Goal: Task Accomplishment & Management: Manage account settings

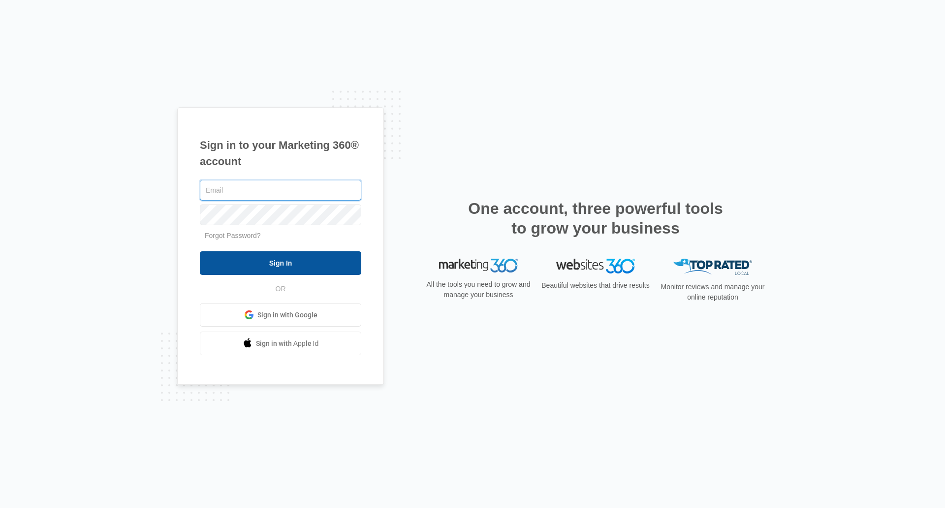
type input "[PERSON_NAME][EMAIL_ADDRESS][DOMAIN_NAME]"
click at [330, 261] on input "Sign In" at bounding box center [281, 263] width 162 height 24
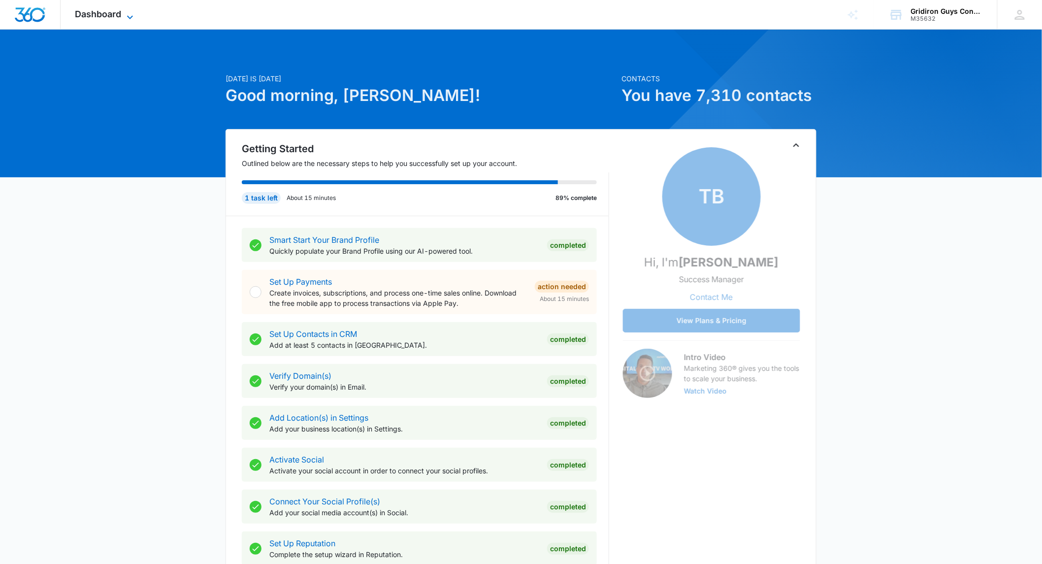
click at [126, 17] on icon at bounding box center [130, 17] width 12 height 12
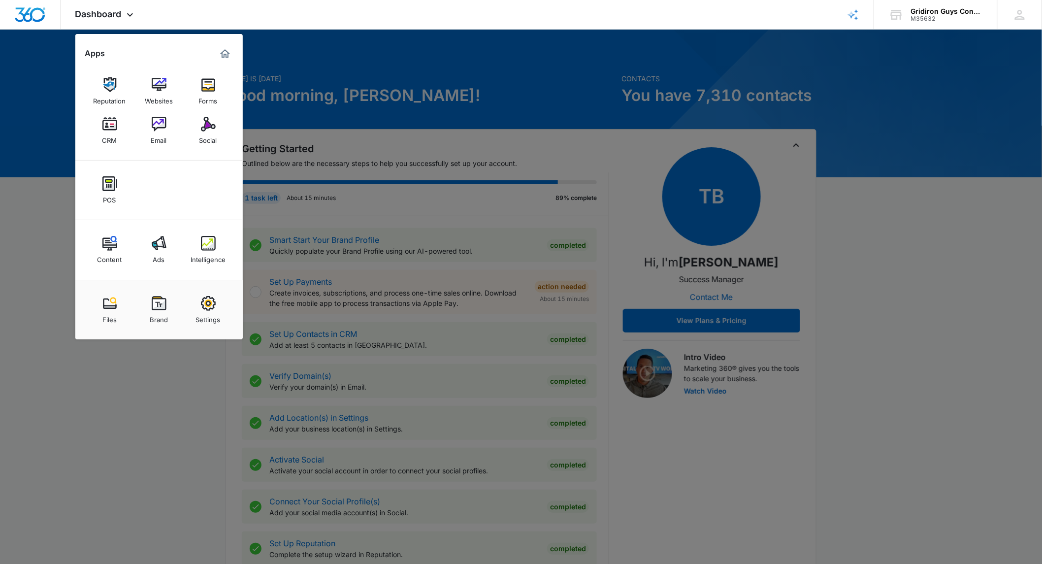
drag, startPoint x: 159, startPoint y: 245, endPoint x: 219, endPoint y: 238, distance: 60.5
click at [159, 245] on img at bounding box center [159, 243] width 15 height 15
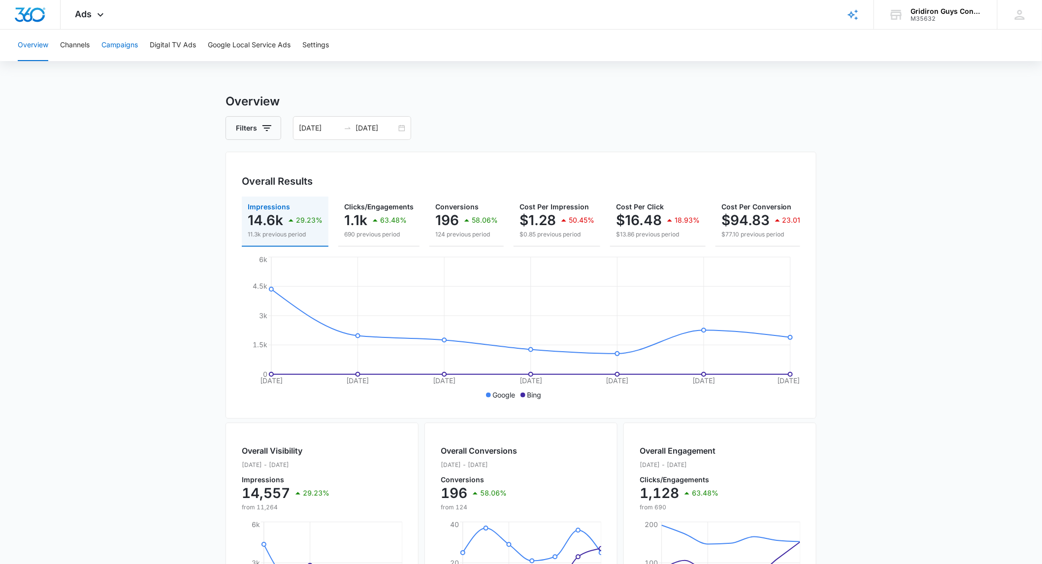
click at [126, 46] on button "Campaigns" at bounding box center [119, 46] width 36 height 32
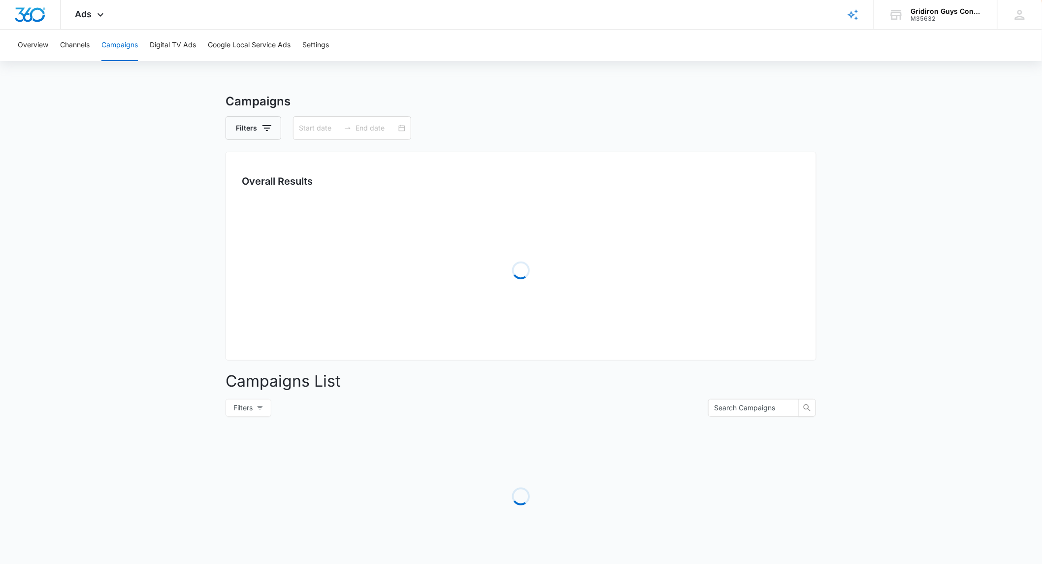
type input "[DATE]"
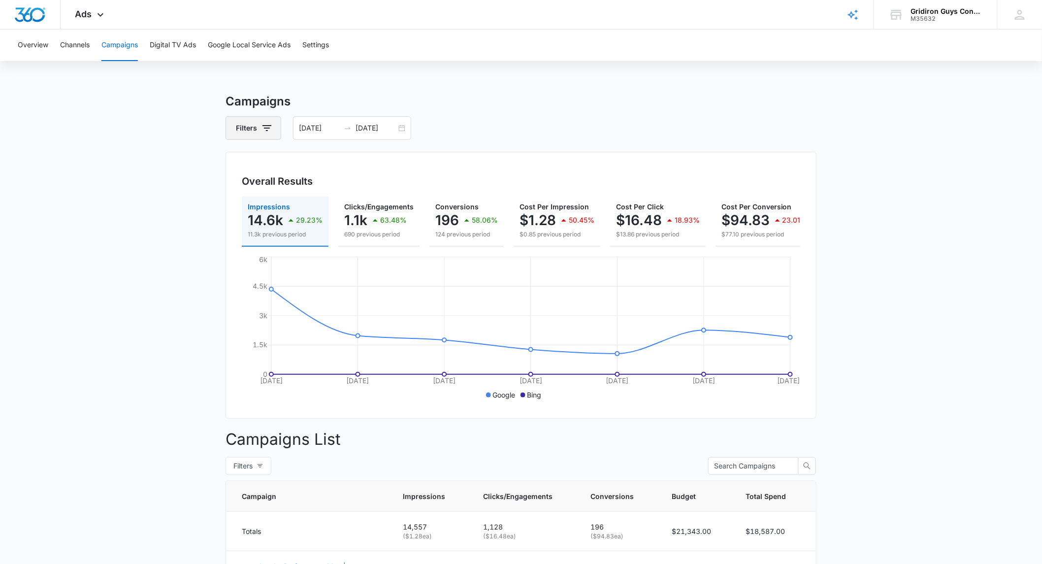
click at [264, 129] on icon "button" at bounding box center [267, 128] width 12 height 12
click at [326, 166] on div "Channel" at bounding box center [294, 164] width 113 height 16
click at [342, 163] on icon "Show Channel filters" at bounding box center [343, 164] width 12 height 12
click at [154, 149] on main "Campaigns Filters Channel Channel Google Bing Type Clear All [DATE] [DATE] Over…" at bounding box center [521, 570] width 1042 height 955
click at [254, 475] on button "Filters" at bounding box center [249, 466] width 46 height 18
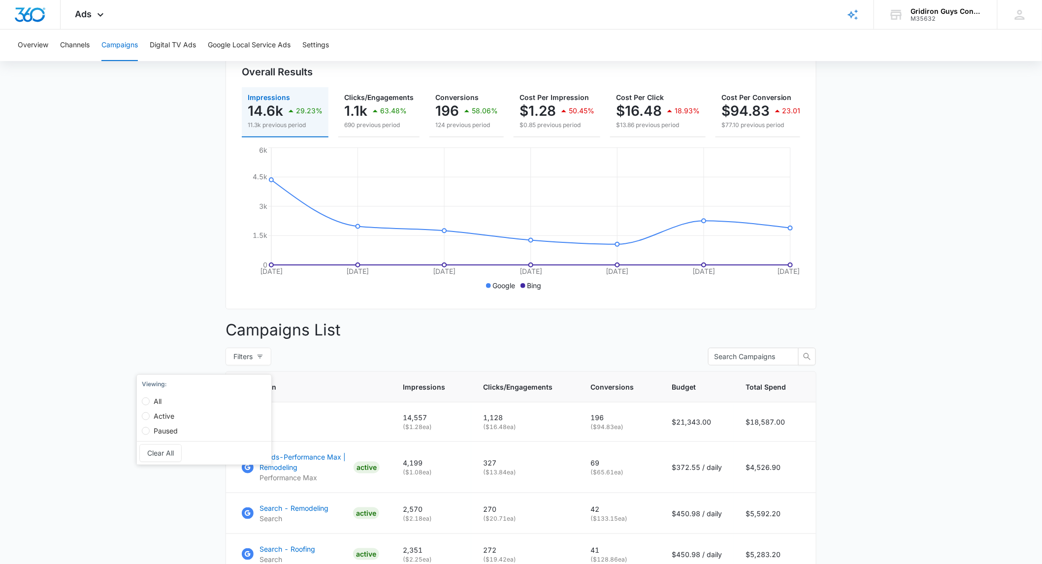
click at [154, 277] on main "Campaigns Filters [DATE] [DATE] Overall Results Impressions 14.6k 29.23% 11.3k …" at bounding box center [521, 460] width 1042 height 955
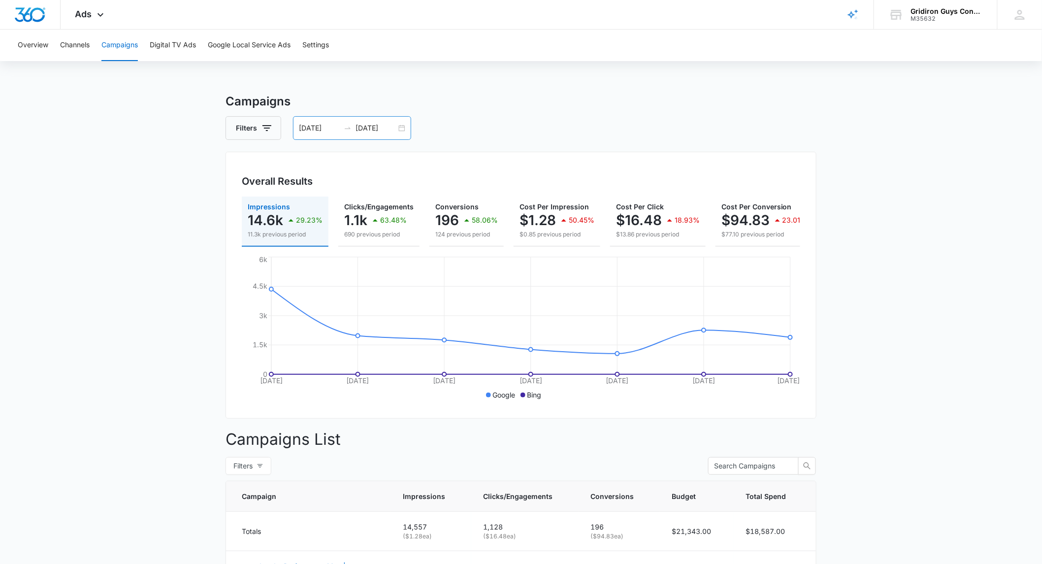
click at [395, 130] on input "[DATE]" at bounding box center [376, 128] width 41 height 11
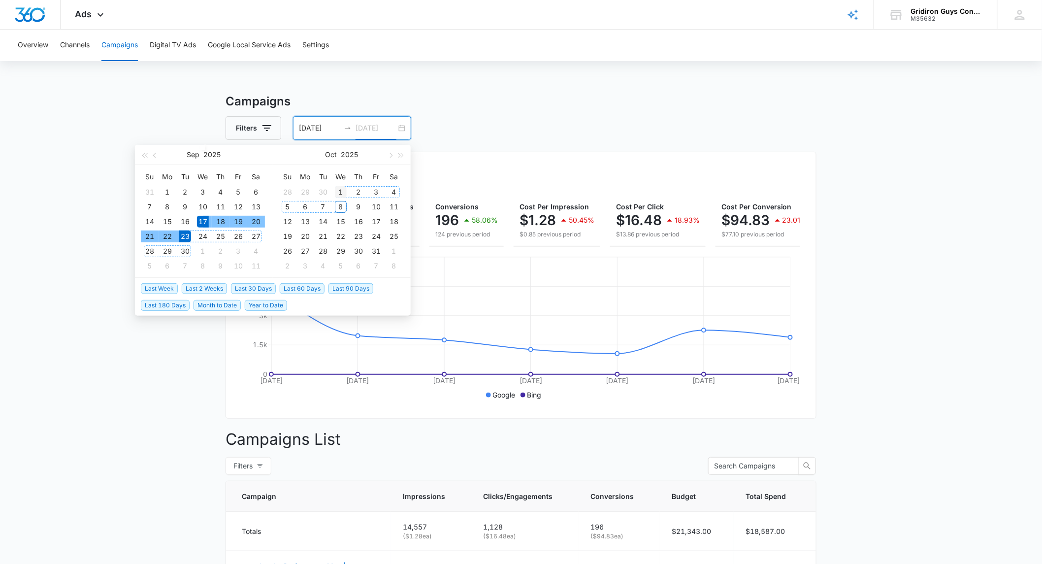
type input "[DATE]"
click at [341, 192] on div "1" at bounding box center [341, 192] width 12 height 12
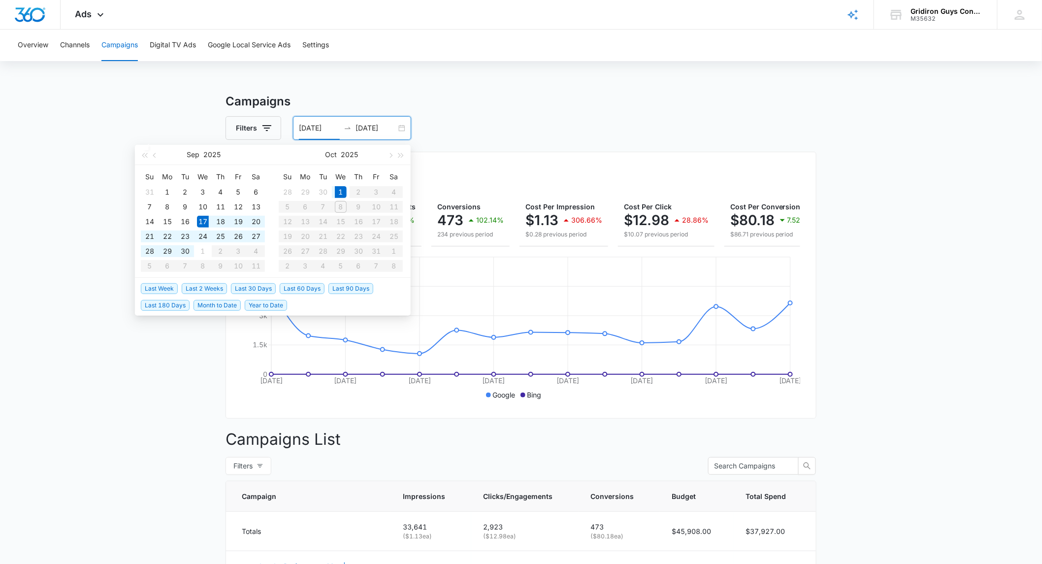
click at [325, 206] on table "Su Mo Tu We Th Fr Sa 28 29 30 1 2 3 4 5 6 7 8 9 10 11 12 13 14 15 16 17 18 19 2…" at bounding box center [341, 221] width 124 height 104
click at [322, 205] on table "Su Mo Tu We Th Fr Sa 28 29 30 1 2 3 4 5 6 7 8 9 10 11 12 13 14 15 16 17 18 19 2…" at bounding box center [341, 221] width 124 height 104
type input "[DATE]"
click at [339, 192] on div "1" at bounding box center [341, 192] width 12 height 12
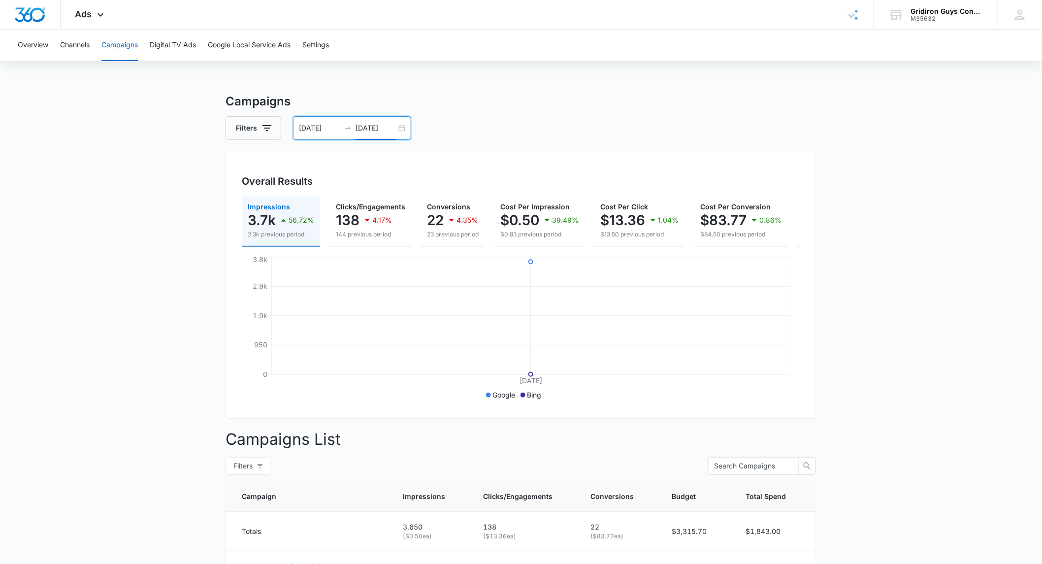
click at [372, 130] on input "[DATE]" at bounding box center [376, 128] width 41 height 11
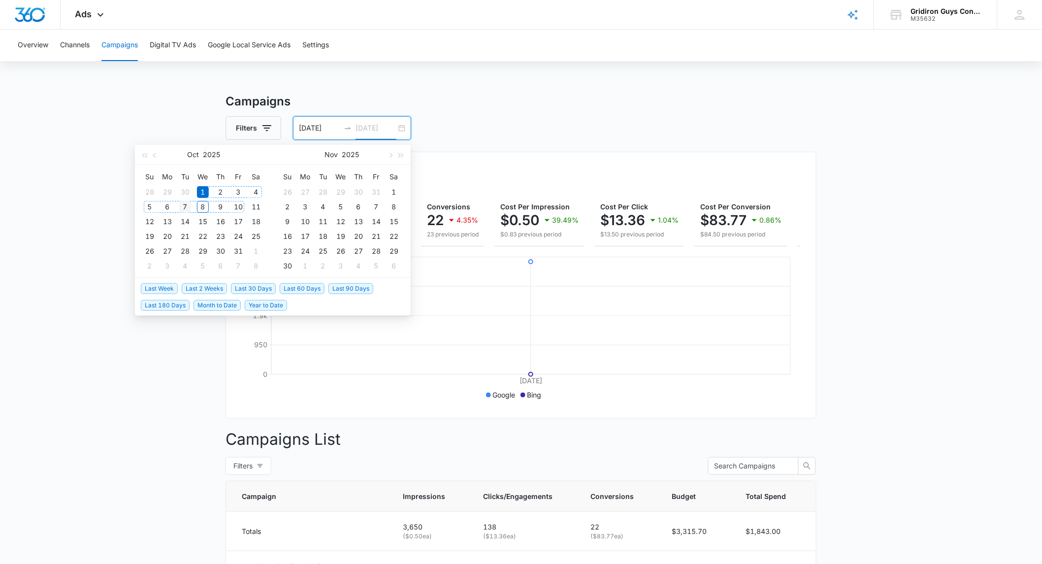
type input "[DATE]"
click at [186, 204] on div "7" at bounding box center [185, 207] width 12 height 12
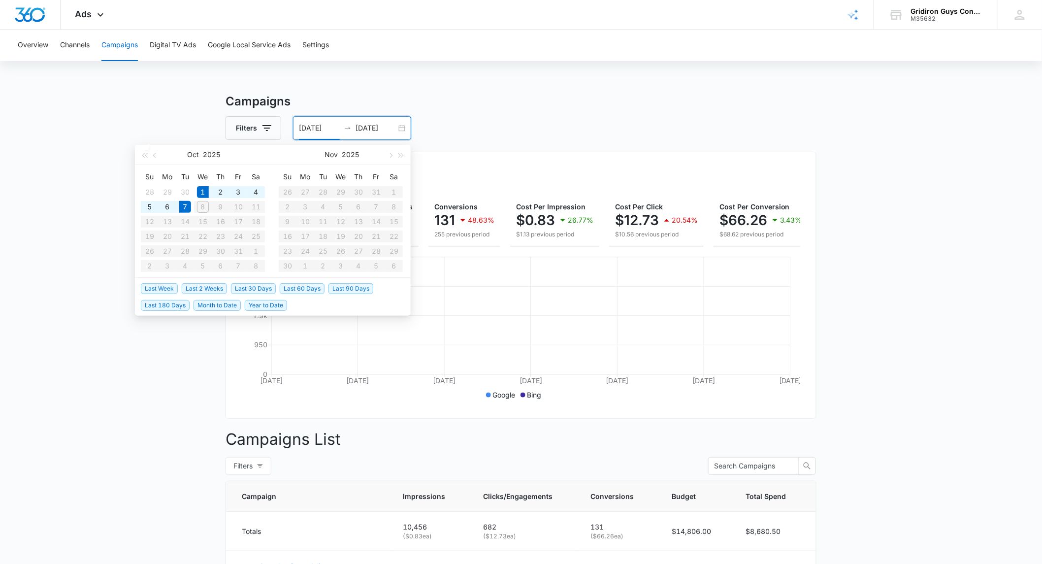
type input "[DATE]"
click at [557, 122] on div "Filters [DATE] [DATE]" at bounding box center [521, 128] width 591 height 24
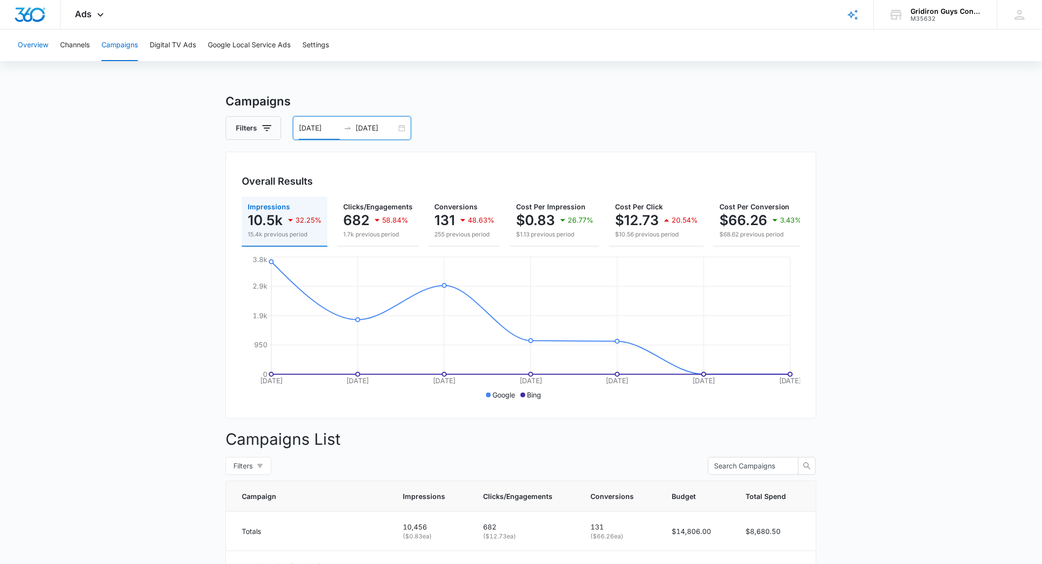
click at [38, 46] on button "Overview" at bounding box center [33, 46] width 31 height 32
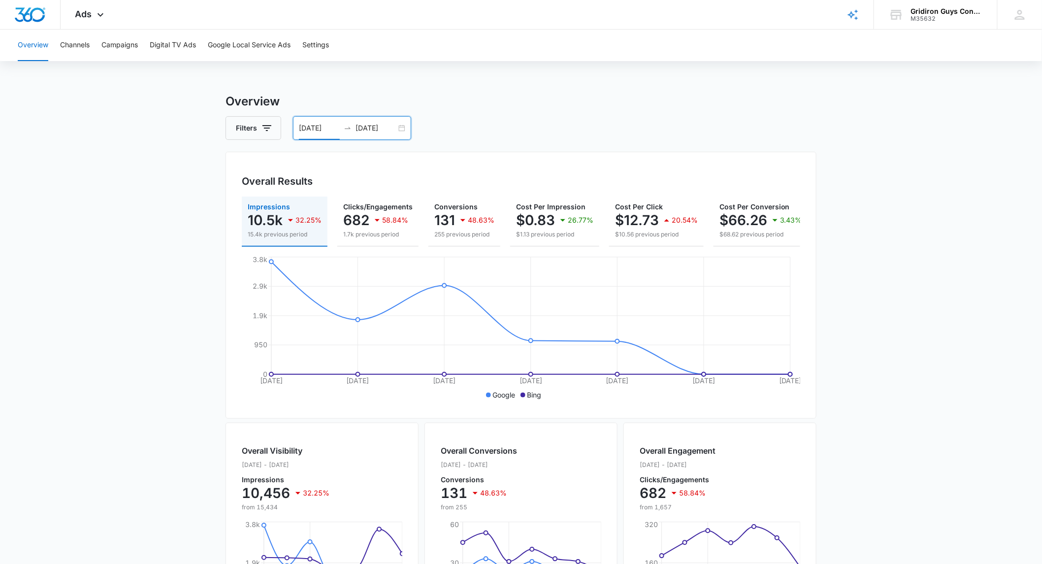
click at [327, 126] on input "[DATE]" at bounding box center [319, 128] width 41 height 11
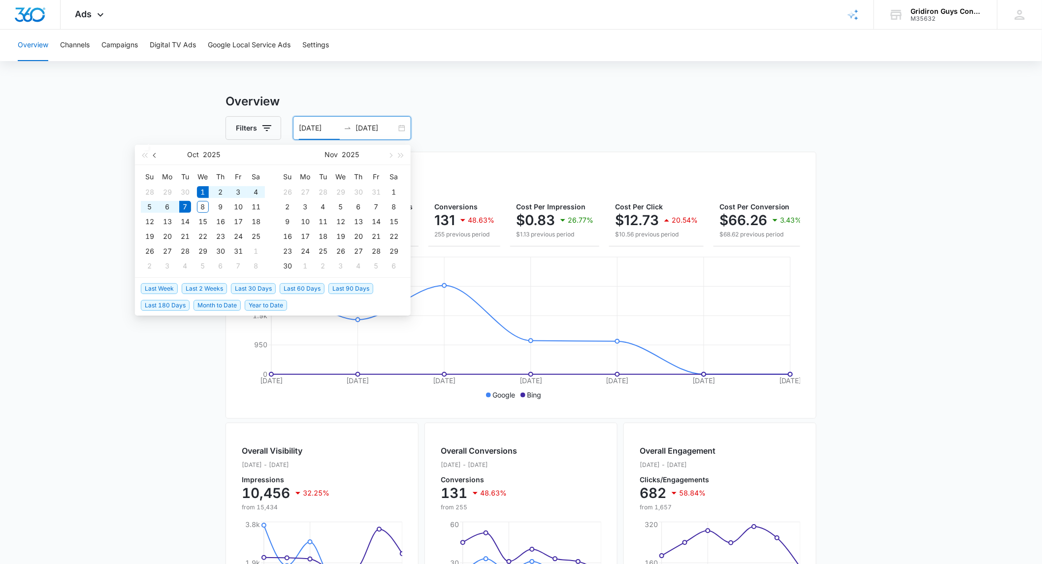
click at [154, 157] on button "button" at bounding box center [155, 155] width 11 height 20
type input "[DATE]"
click at [202, 238] on div "24" at bounding box center [203, 236] width 12 height 12
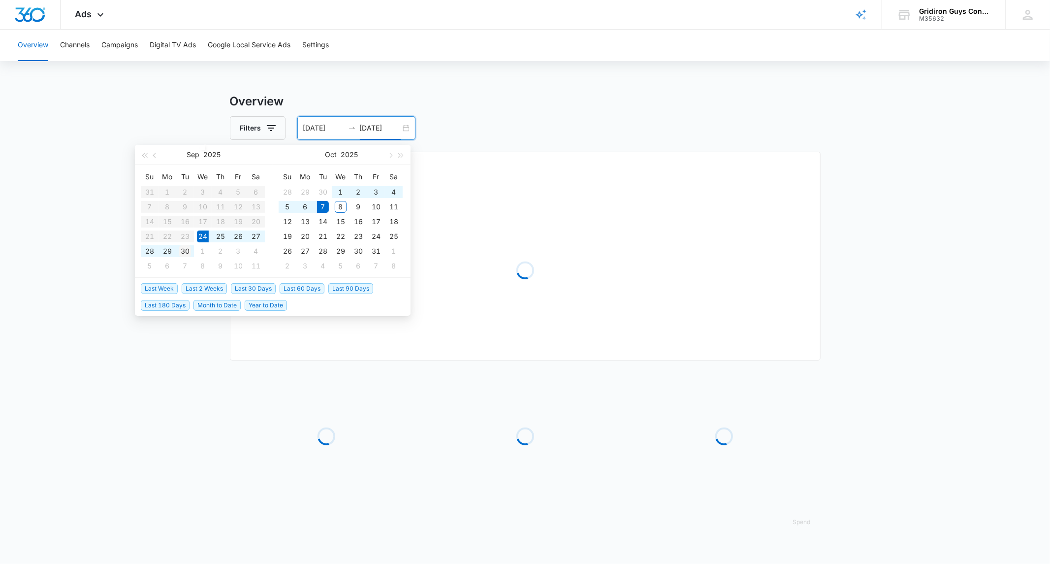
type input "[DATE]"
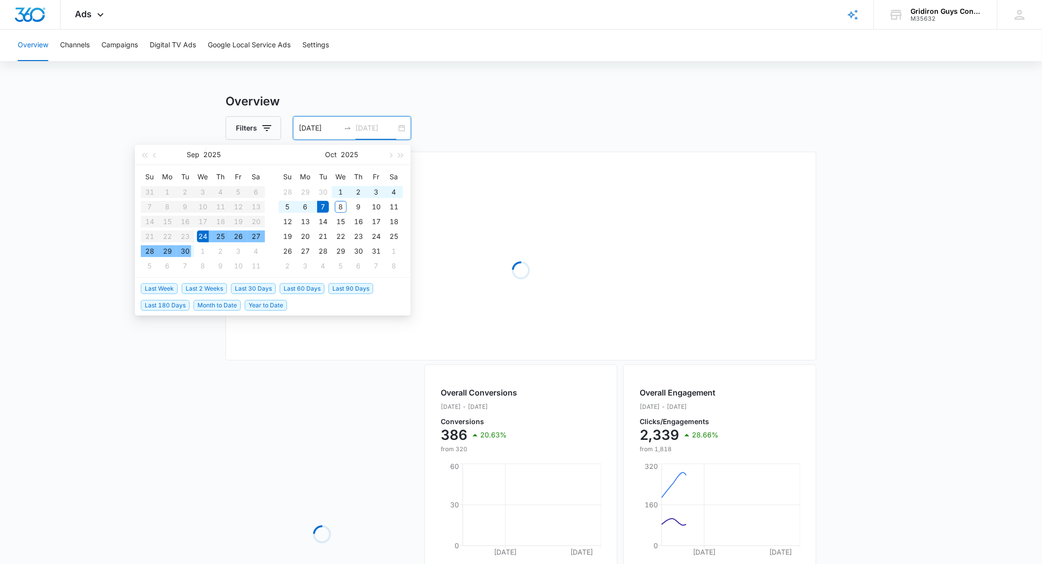
click at [184, 252] on div "30" at bounding box center [185, 251] width 12 height 12
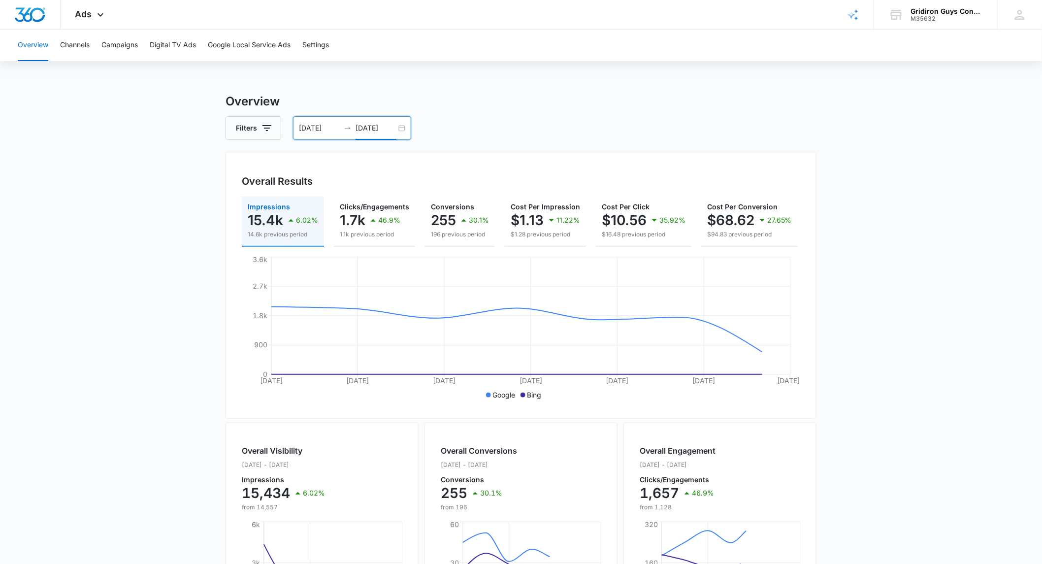
click at [150, 153] on main "Overview Filters [DATE] [DATE] Overall Results Impressions 15.4k 6.02% 14.6k pr…" at bounding box center [521, 446] width 1042 height 707
click at [318, 131] on input "[DATE]" at bounding box center [319, 128] width 41 height 11
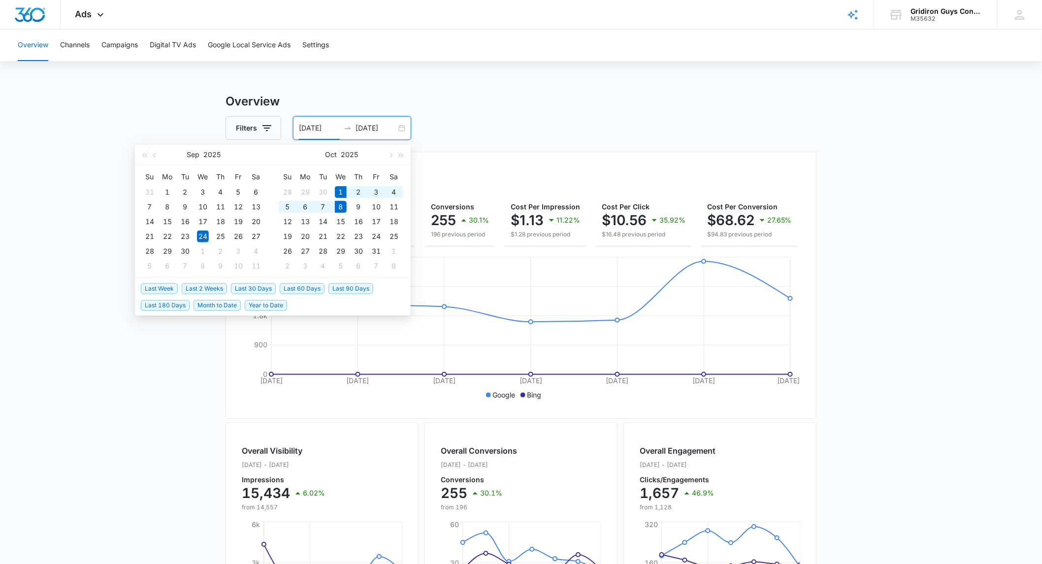
click at [215, 303] on span "Month to Date" at bounding box center [217, 305] width 47 height 11
type input "[DATE]"
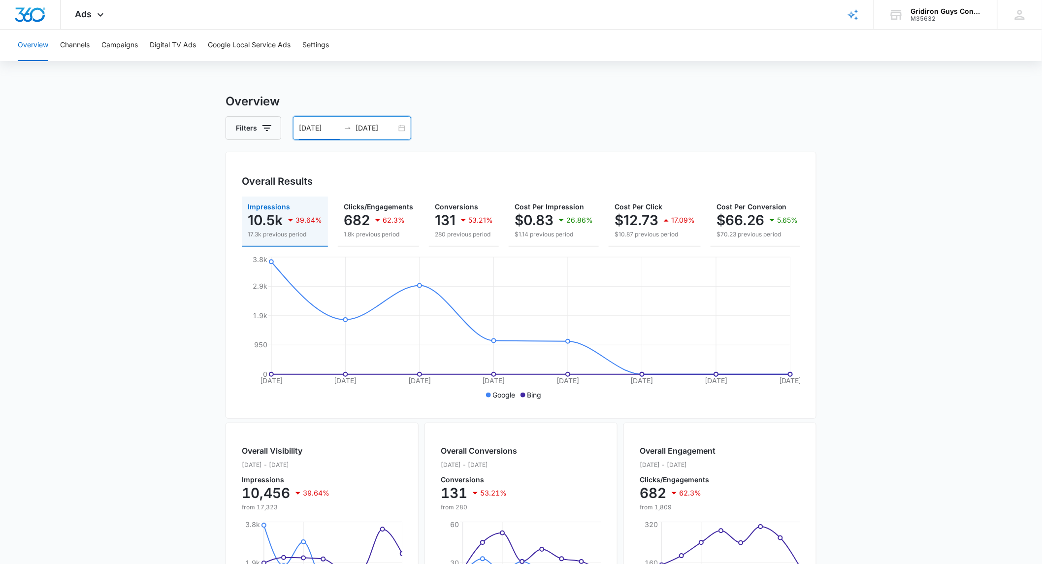
click at [338, 127] on input "[DATE]" at bounding box center [319, 128] width 41 height 11
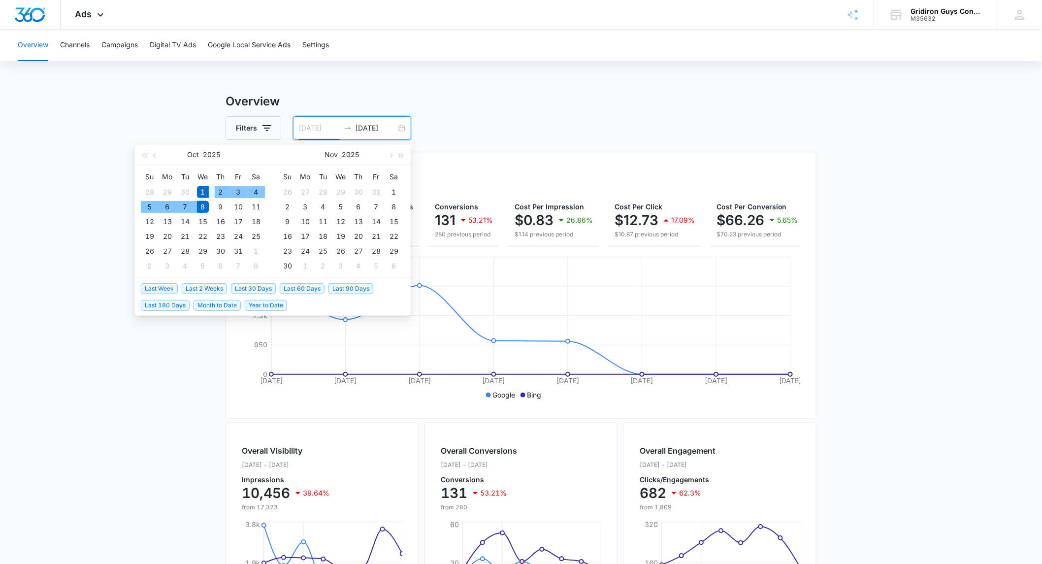
type input "[DATE]"
click at [204, 190] on div "1" at bounding box center [203, 192] width 12 height 12
type input "[DATE]"
click at [239, 250] on div "31" at bounding box center [238, 251] width 12 height 12
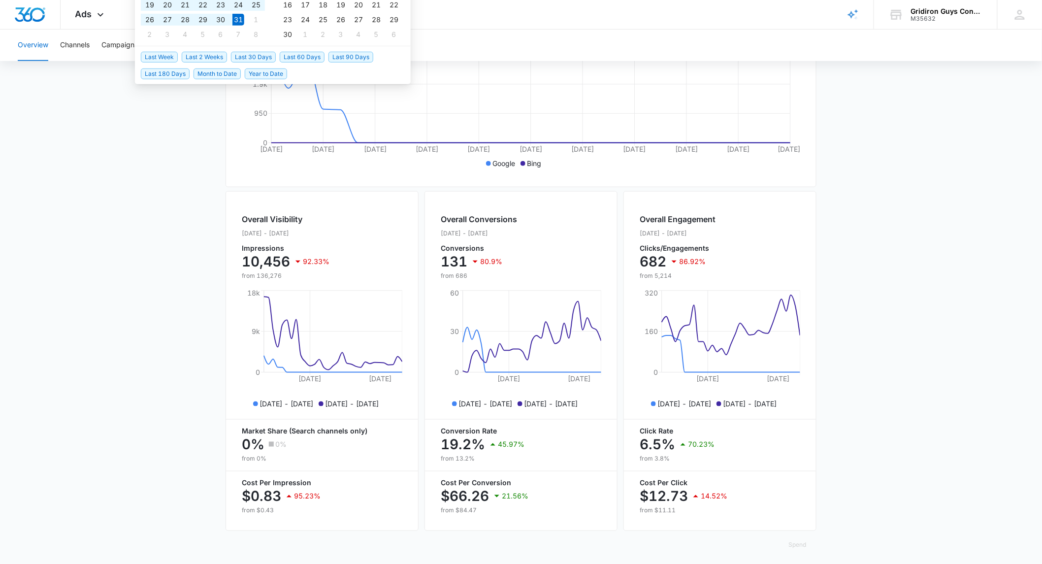
scroll to position [243, 0]
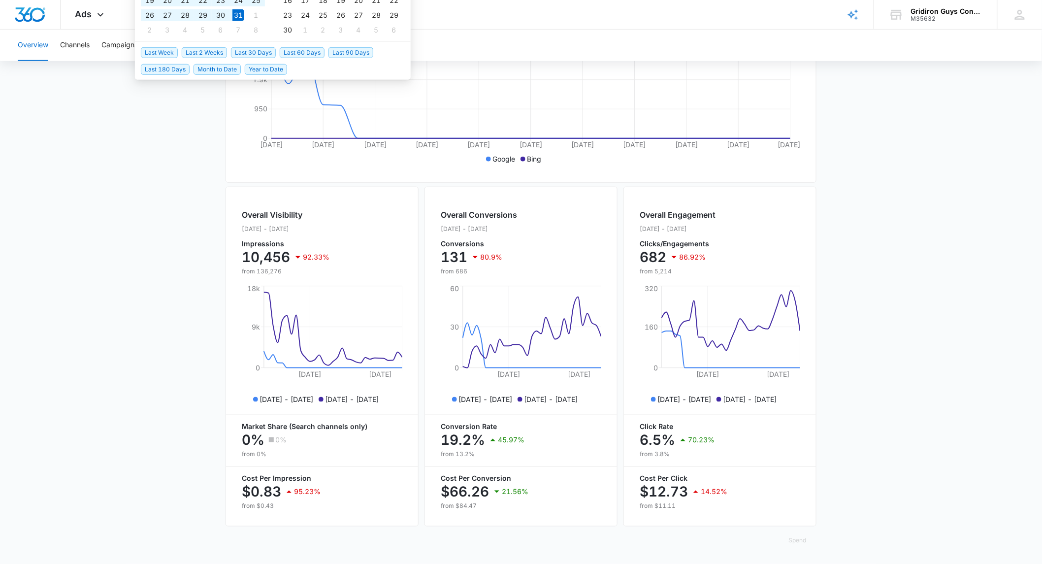
click at [166, 274] on main "Overview Filters [DATE] [DATE] Overall Results Impressions 10.5k 92.33% 136.3k …" at bounding box center [521, 210] width 1042 height 707
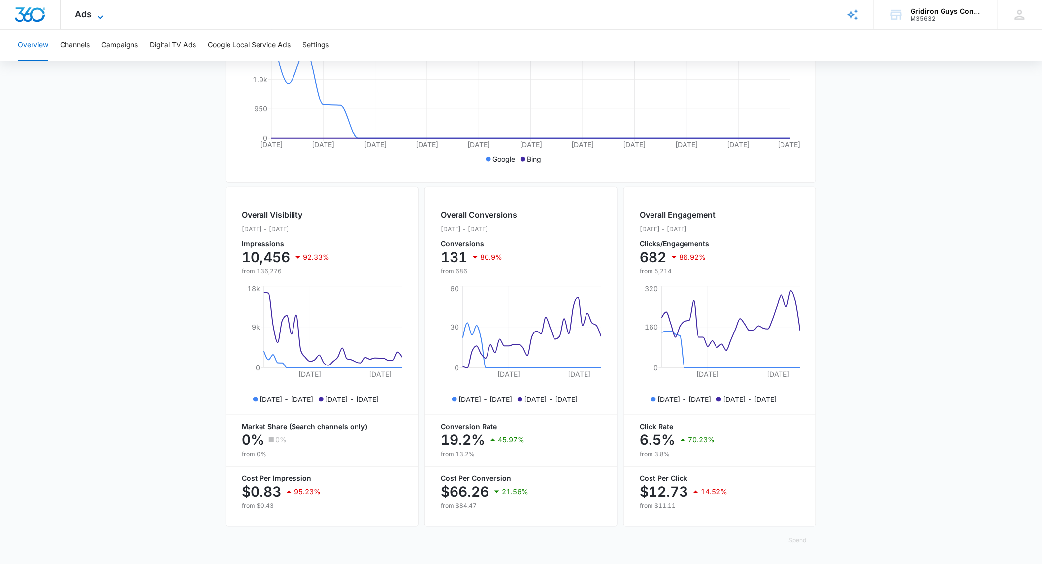
click at [97, 16] on icon at bounding box center [101, 17] width 12 height 12
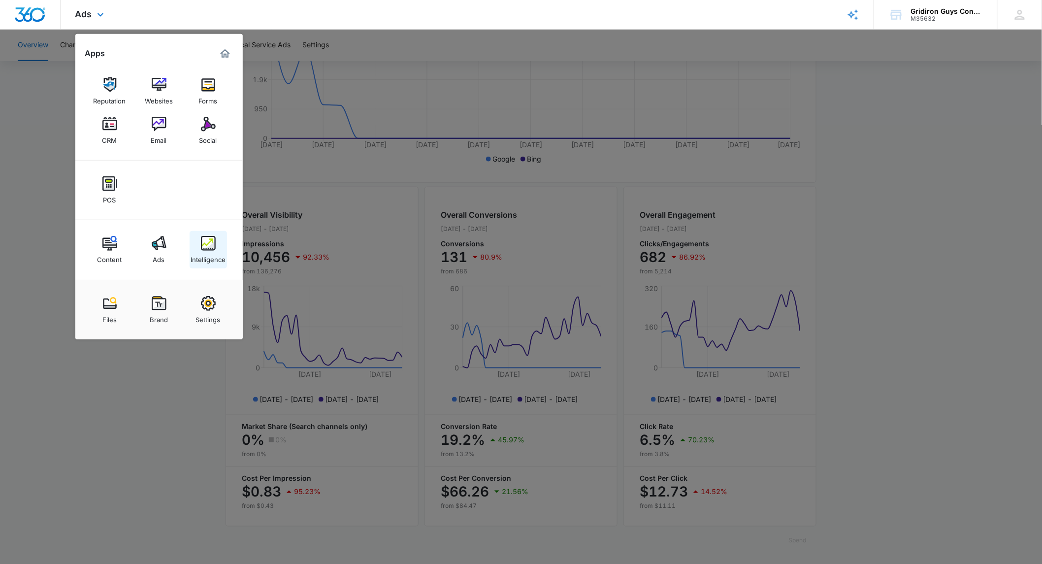
click at [208, 245] on img at bounding box center [208, 243] width 15 height 15
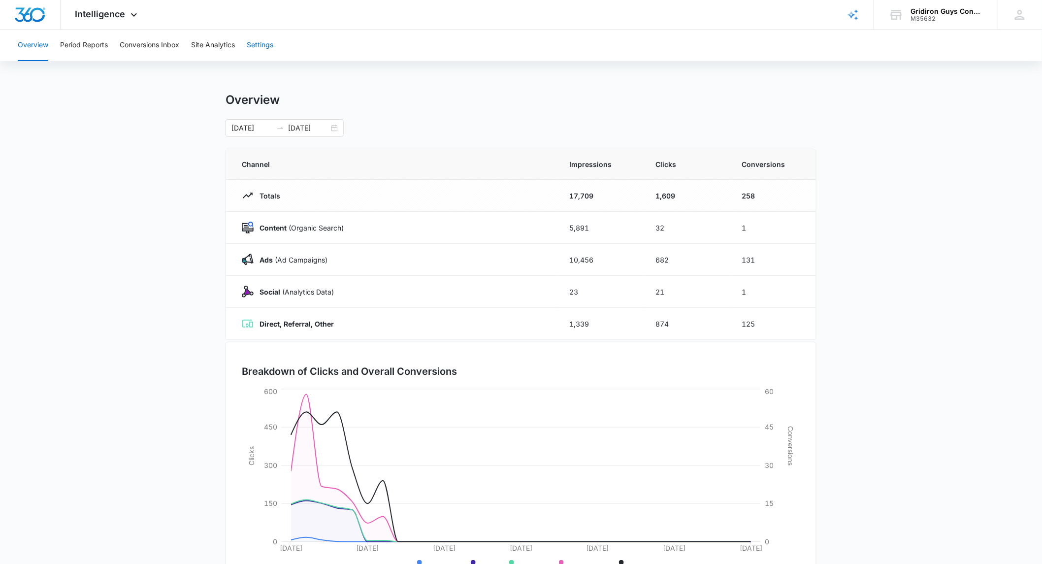
click at [262, 46] on button "Settings" at bounding box center [260, 46] width 27 height 32
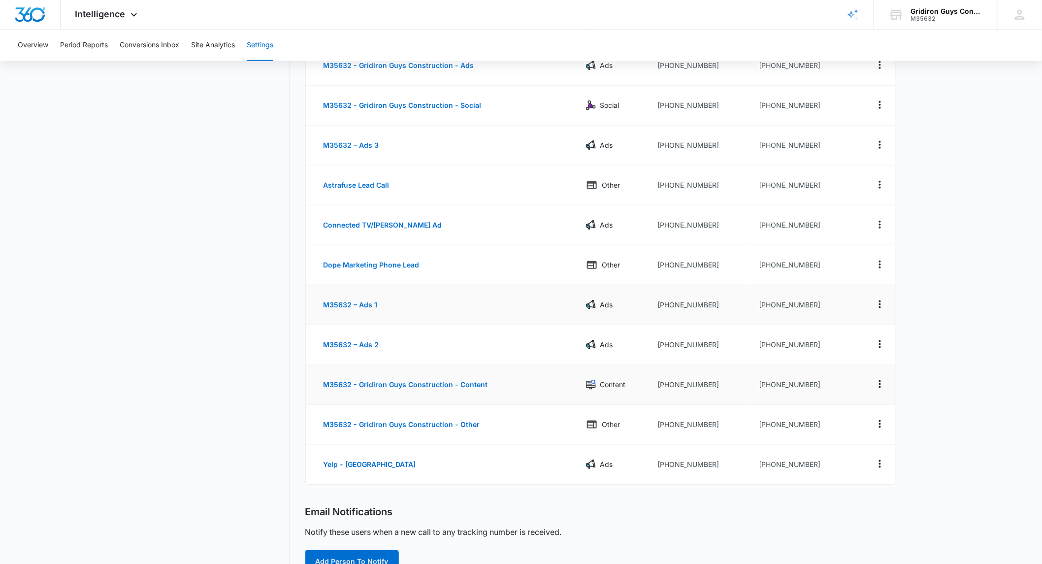
scroll to position [369, 0]
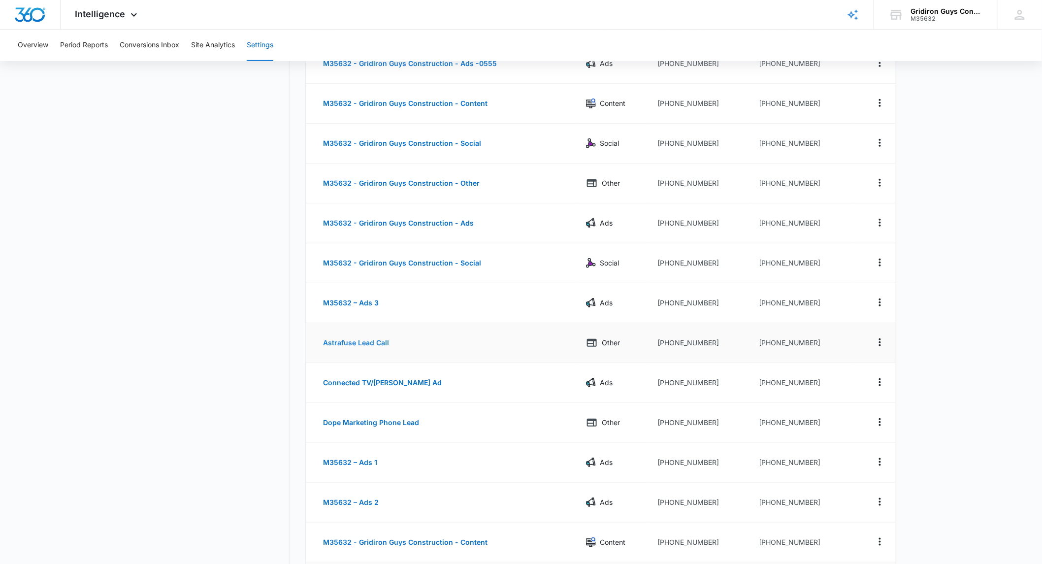
click at [385, 347] on button "Astrafuse Lead Call" at bounding box center [357, 343] width 86 height 24
select select "OTHER"
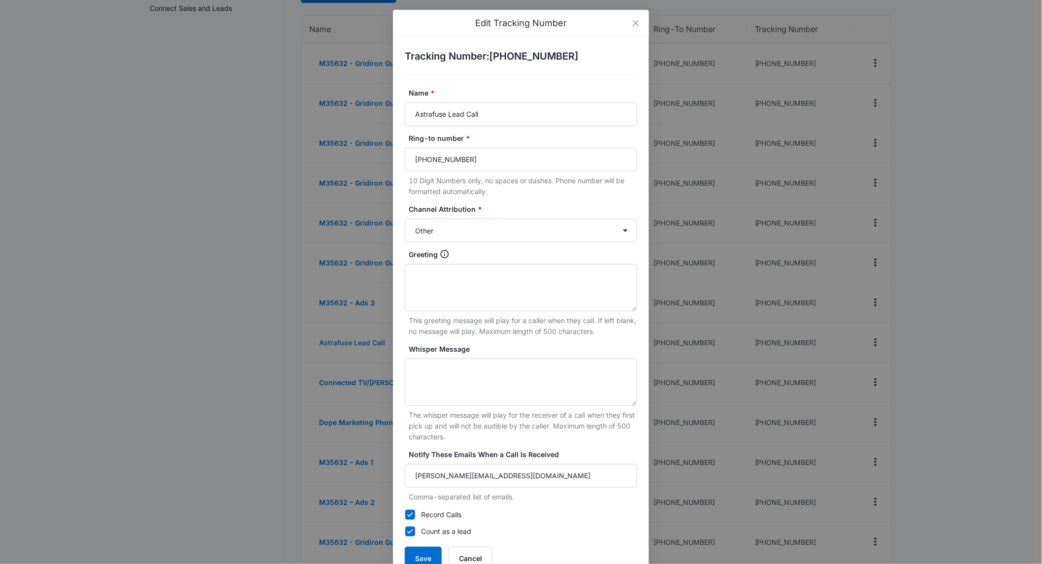
scroll to position [41, 0]
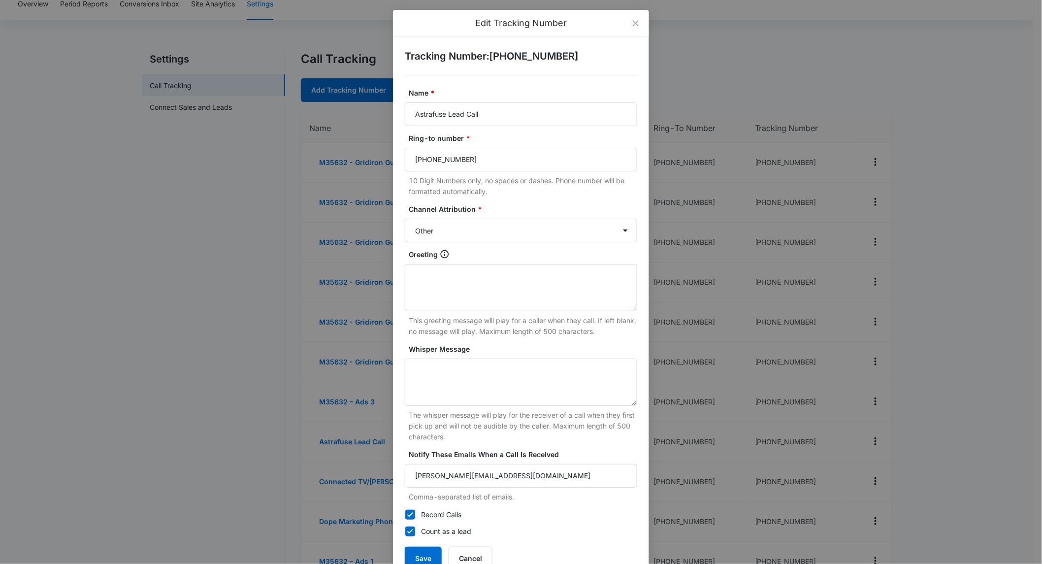
click at [254, 316] on div "Edit Tracking Number Tracking Number : [PHONE_NUMBER] Name * Astrafuse Lead Cal…" at bounding box center [521, 282] width 1042 height 564
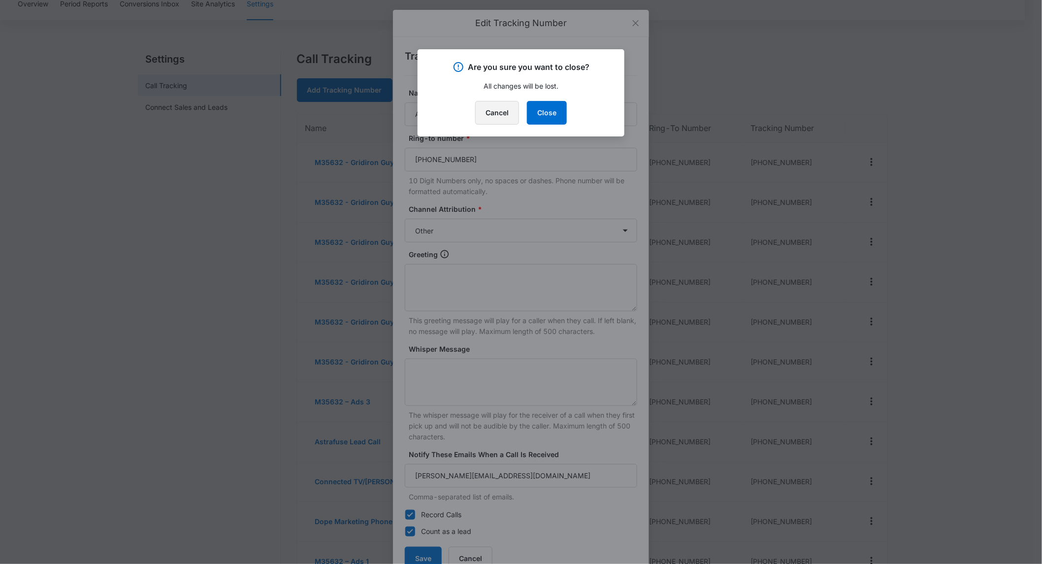
click at [505, 116] on button "Cancel" at bounding box center [497, 113] width 44 height 24
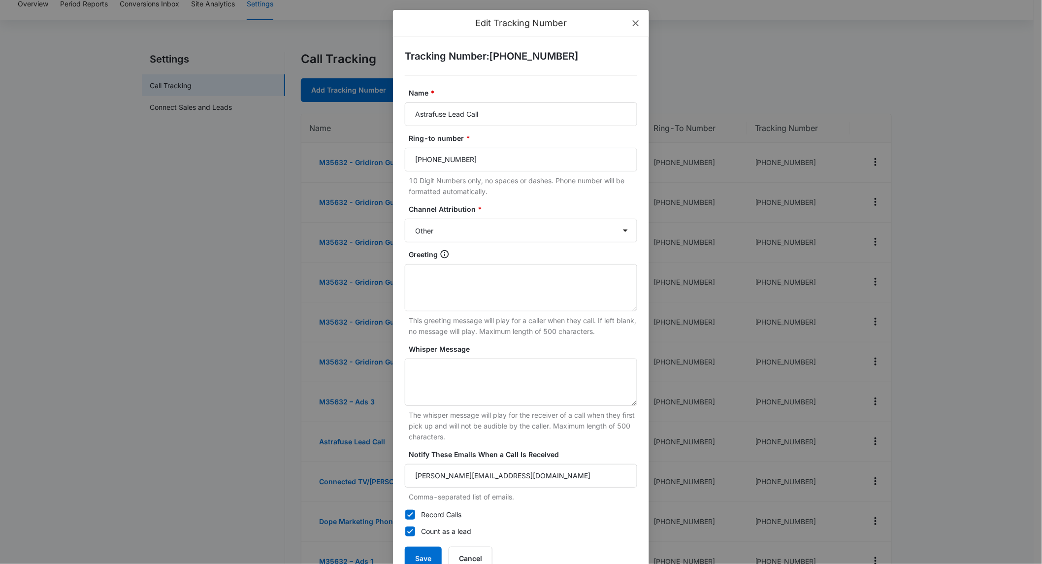
click at [632, 22] on icon "close" at bounding box center [636, 23] width 8 height 8
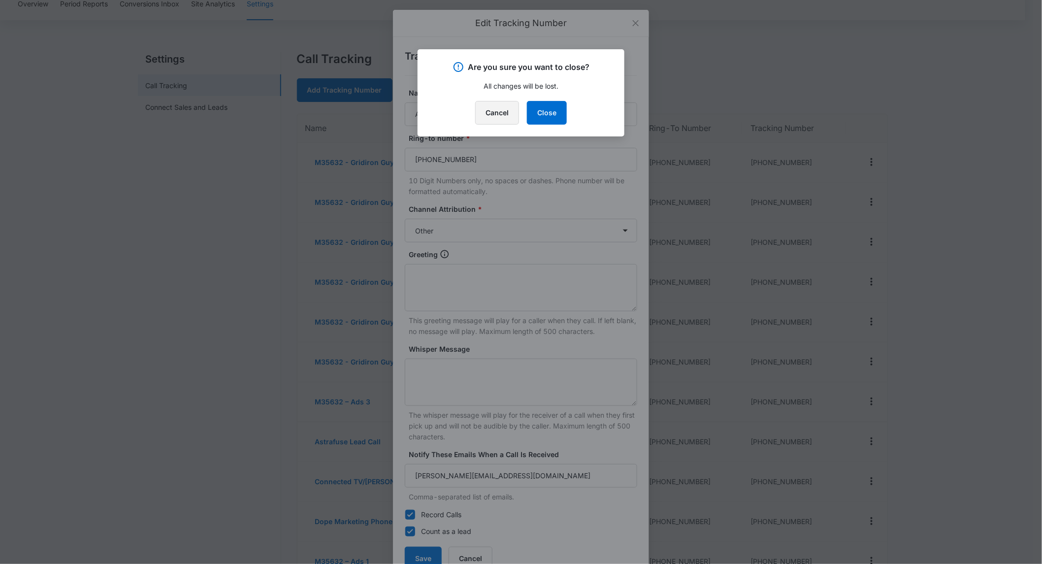
click at [507, 111] on button "Cancel" at bounding box center [497, 113] width 44 height 24
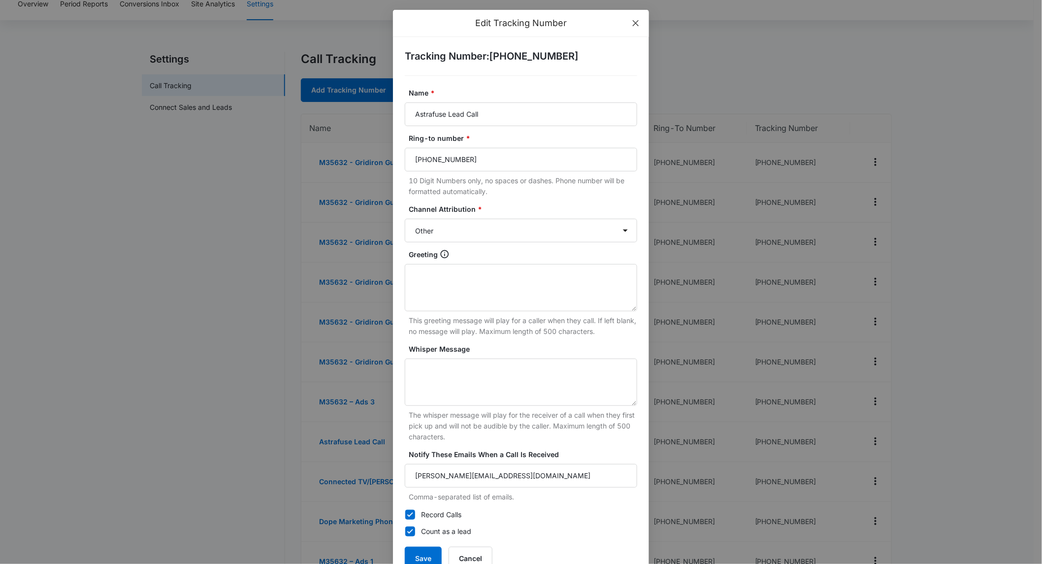
click at [632, 17] on span "Close" at bounding box center [635, 23] width 27 height 27
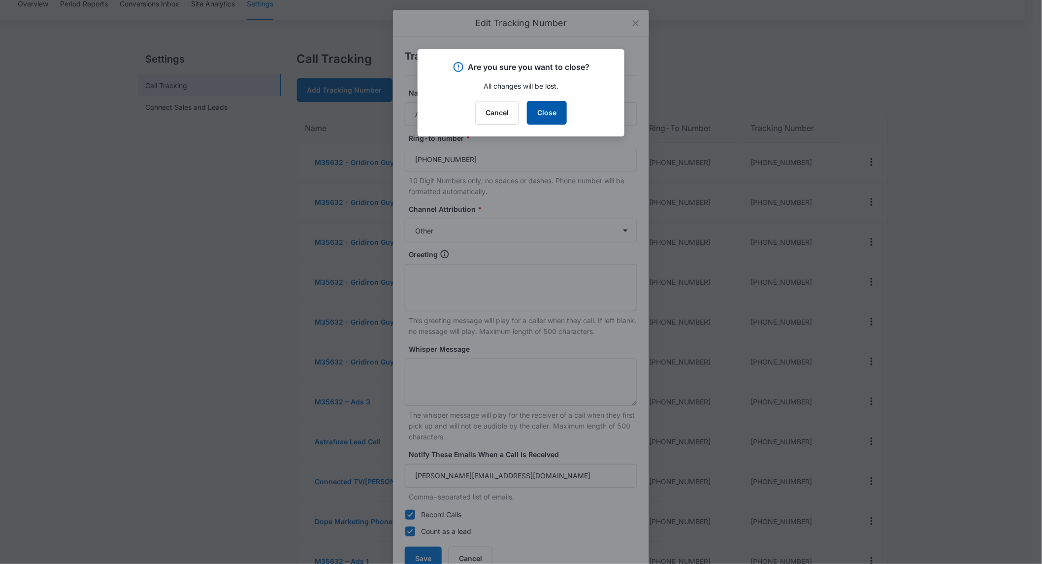
click at [537, 107] on button "Close" at bounding box center [547, 113] width 40 height 24
